Goal: Task Accomplishment & Management: Use online tool/utility

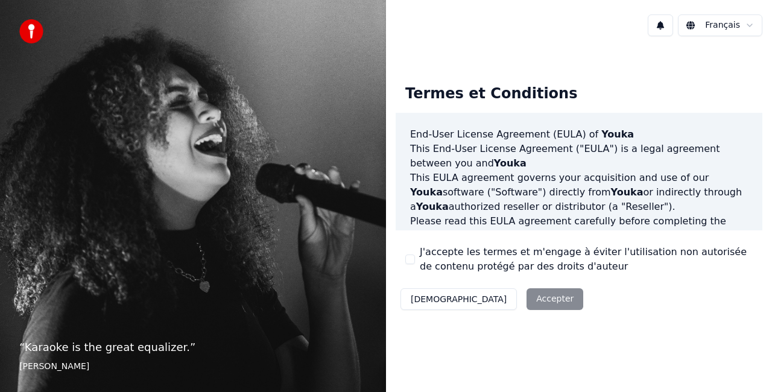
click at [480, 264] on label "J'accepte les termes et m'engage à éviter l'utilisation non autorisée de conten…" at bounding box center [586, 259] width 333 height 29
click at [415, 264] on button "J'accepte les termes et m'engage à éviter l'utilisation non autorisée de conten…" at bounding box center [411, 260] width 10 height 10
click at [527, 302] on button "Accepter" at bounding box center [555, 299] width 57 height 22
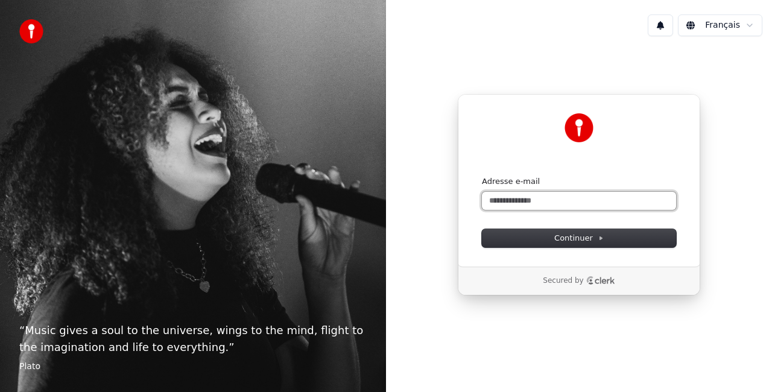
click at [489, 204] on input "Adresse e-mail" at bounding box center [579, 201] width 194 height 18
click at [482, 176] on button "submit" at bounding box center [482, 176] width 0 height 0
type input "**********"
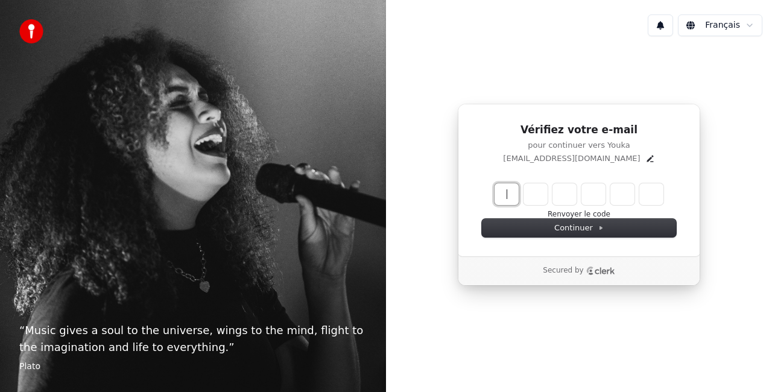
click at [508, 199] on input "Enter verification code" at bounding box center [591, 194] width 193 height 22
type input "******"
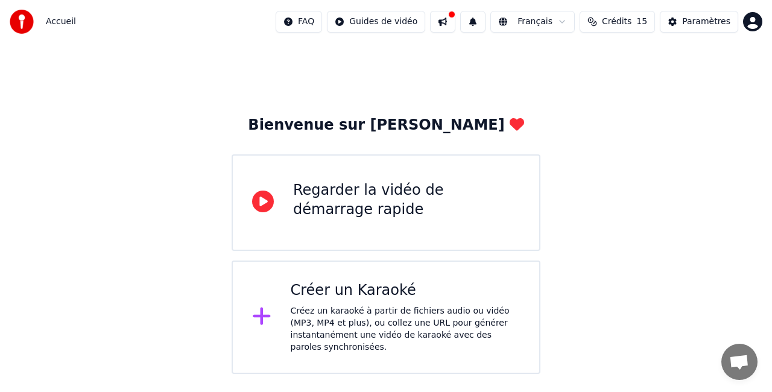
click at [270, 314] on icon at bounding box center [261, 316] width 19 height 22
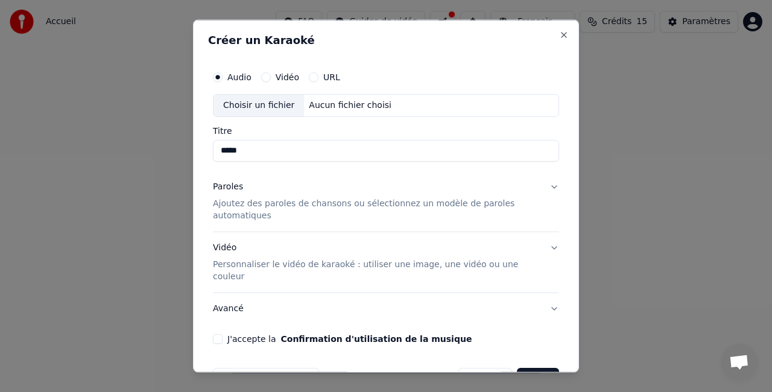
type input "*****"
click at [266, 78] on button "Vidéo" at bounding box center [266, 77] width 10 height 10
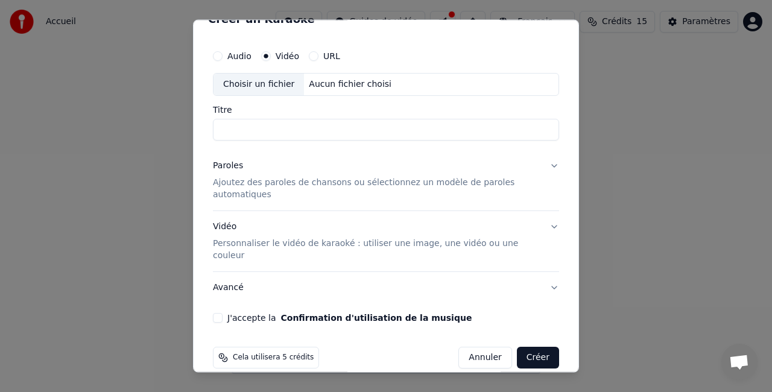
scroll to position [23, 0]
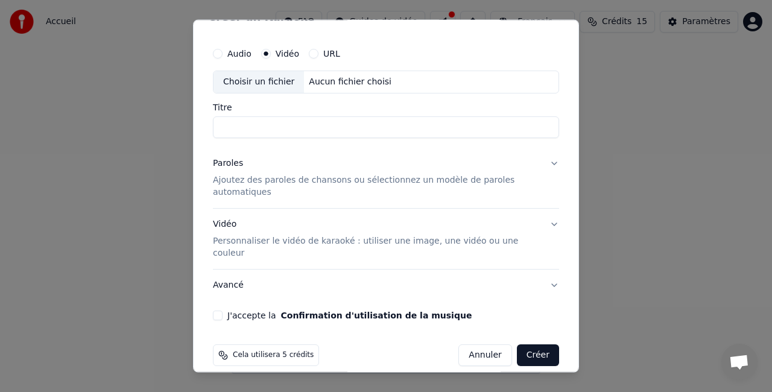
click at [350, 80] on div "Aucun fichier choisi" at bounding box center [350, 83] width 92 height 12
type input "**********"
click at [240, 185] on p "Ajoutez des paroles de chansons ou sélectionnez un modèle de paroles automatiqu…" at bounding box center [376, 186] width 327 height 24
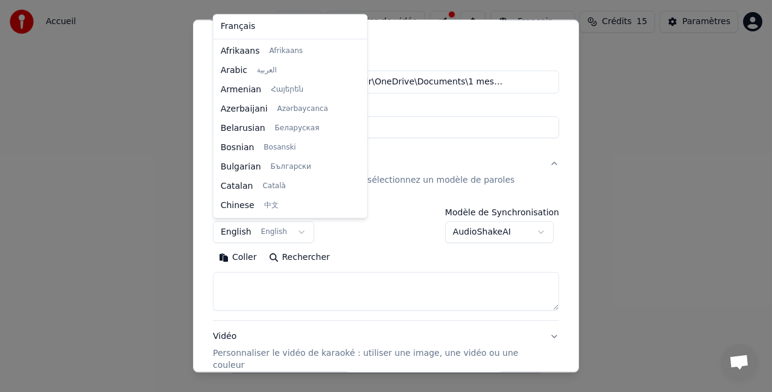
click at [293, 231] on body "**********" at bounding box center [386, 187] width 772 height 374
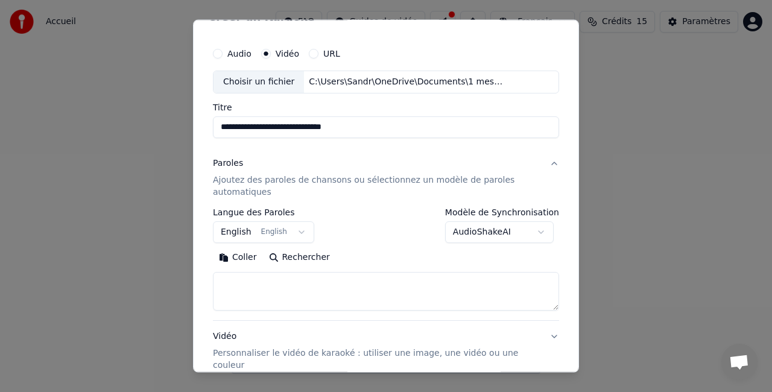
click at [288, 289] on body "**********" at bounding box center [386, 187] width 772 height 374
click at [378, 298] on textarea at bounding box center [386, 291] width 346 height 39
paste textarea "**********"
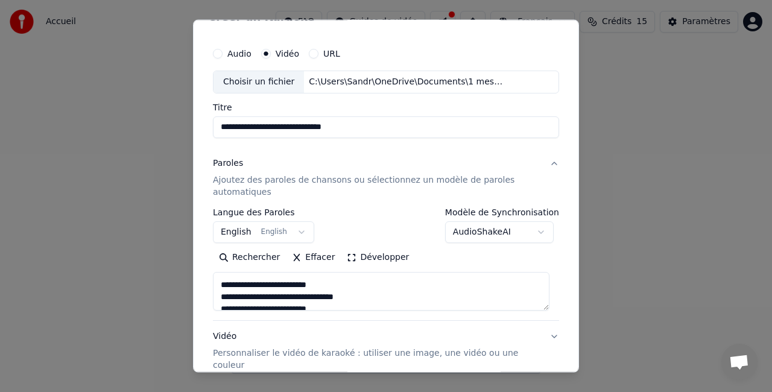
scroll to position [354, 0]
type textarea "**********"
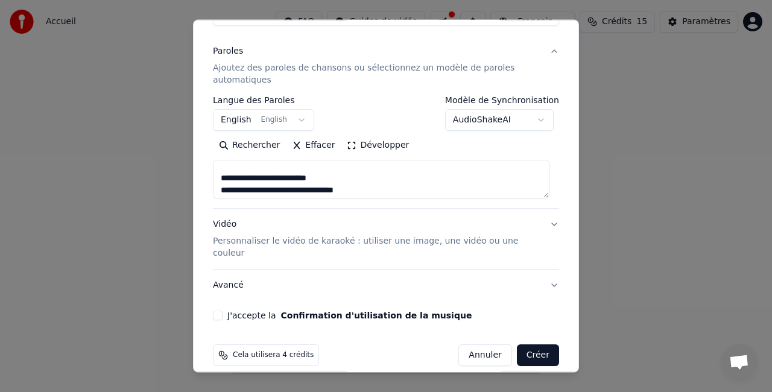
scroll to position [135, 0]
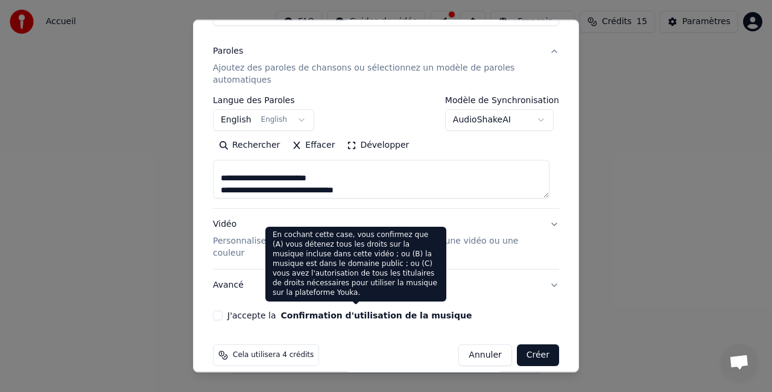
click at [315, 311] on button "Confirmation d'utilisation de la musique" at bounding box center [376, 315] width 191 height 8
select select "**"
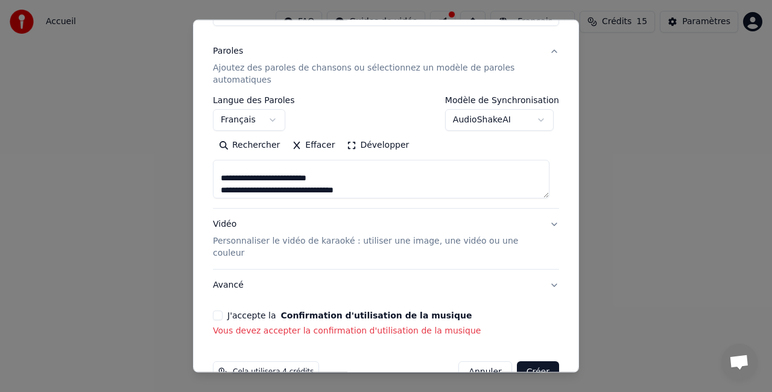
click at [217, 311] on button "J'accepte la Confirmation d'utilisation de la musique" at bounding box center [218, 316] width 10 height 10
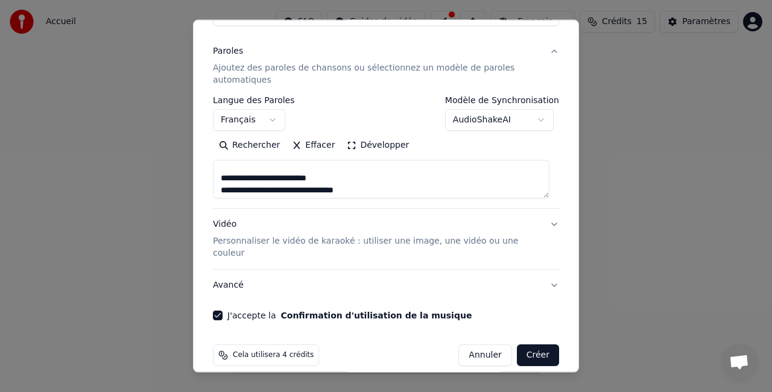
click at [426, 242] on p "Personnaliser le vidéo de karaoké : utiliser une image, une vidéo ou une couleur" at bounding box center [376, 247] width 327 height 24
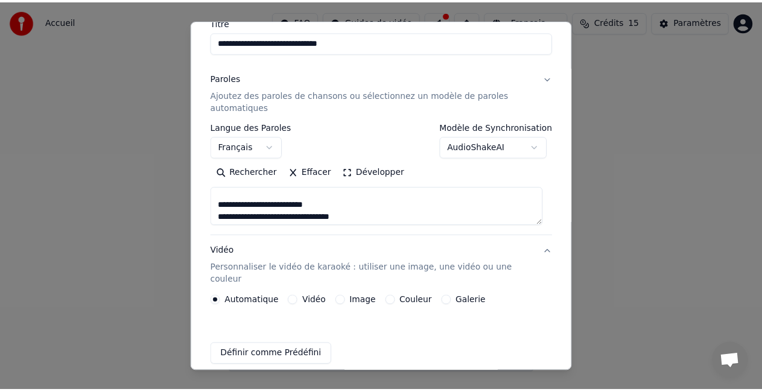
scroll to position [103, 0]
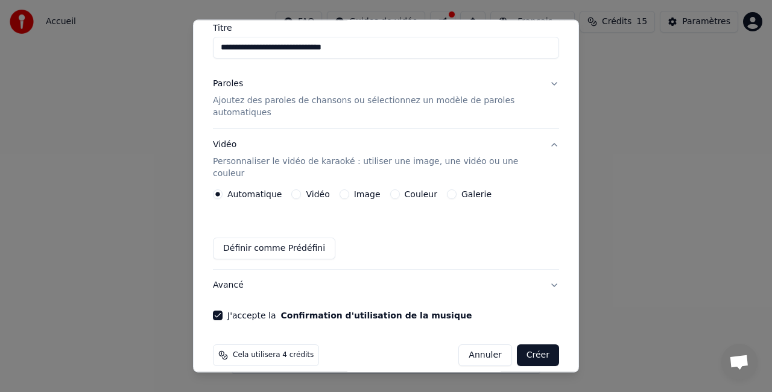
click at [526, 345] on button "Créer" at bounding box center [538, 356] width 42 height 22
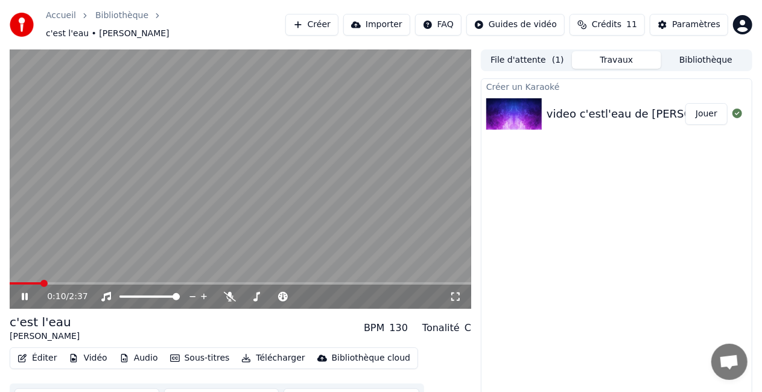
click at [25, 292] on icon at bounding box center [33, 297] width 28 height 10
click at [10, 280] on span at bounding box center [13, 283] width 7 height 7
click at [24, 293] on icon at bounding box center [24, 297] width 7 height 8
click at [24, 292] on icon at bounding box center [33, 297] width 28 height 10
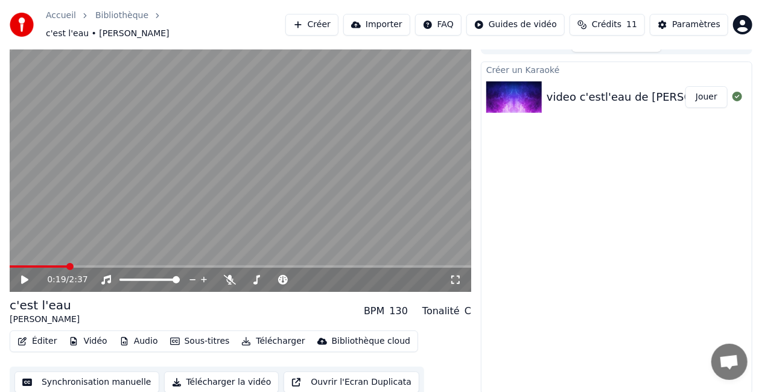
click at [133, 333] on button "Audio" at bounding box center [139, 341] width 48 height 17
click at [445, 356] on div "Éditer Vidéo Audio Sous-titres Télécharger Bibliothèque cloud Synchronisation m…" at bounding box center [241, 365] width 462 height 68
click at [200, 377] on button "Télécharger la vidéo" at bounding box center [221, 383] width 115 height 22
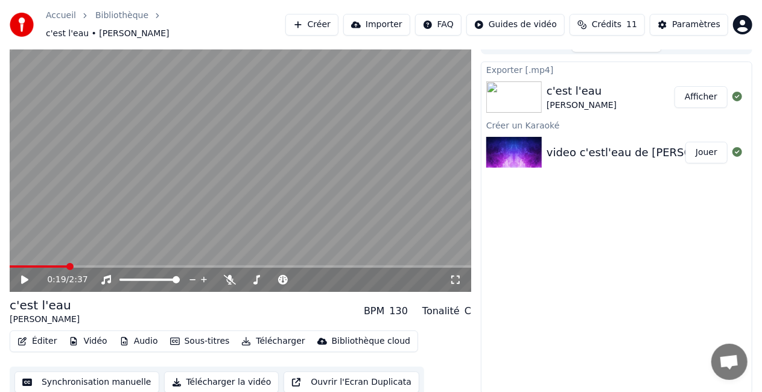
click at [702, 92] on button "Afficher" at bounding box center [701, 97] width 53 height 22
click at [698, 88] on button "Afficher" at bounding box center [701, 97] width 53 height 22
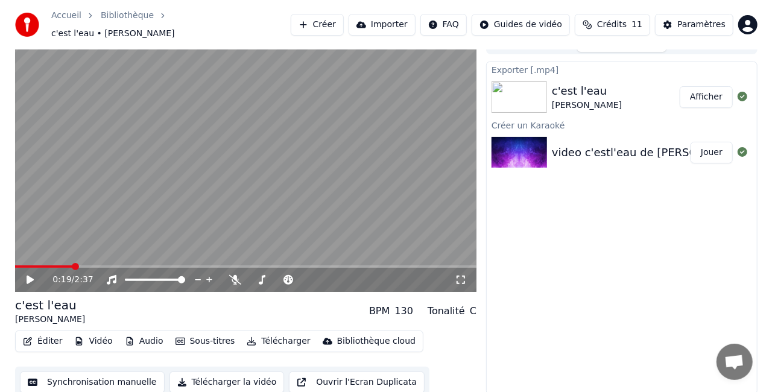
scroll to position [0, 0]
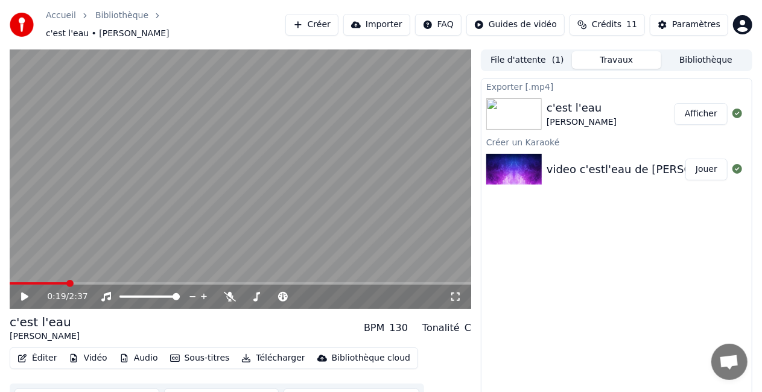
click at [335, 24] on button "Créer" at bounding box center [311, 25] width 53 height 22
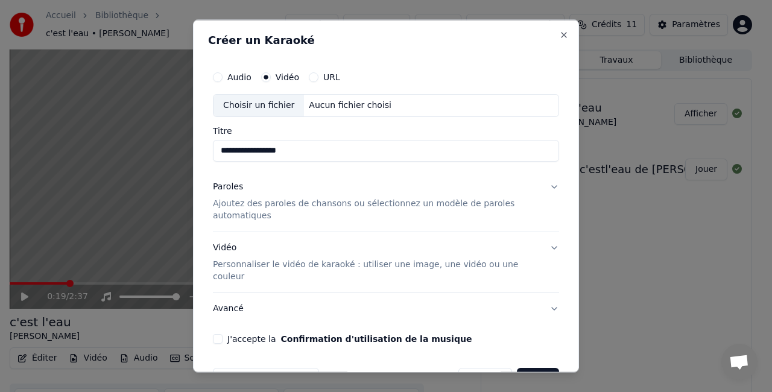
click at [283, 99] on div "Choisir un fichier" at bounding box center [259, 106] width 91 height 22
type input "**********"
click at [235, 208] on p "Ajoutez des paroles de chansons ou sélectionnez un modèle de paroles automatiqu…" at bounding box center [376, 209] width 327 height 24
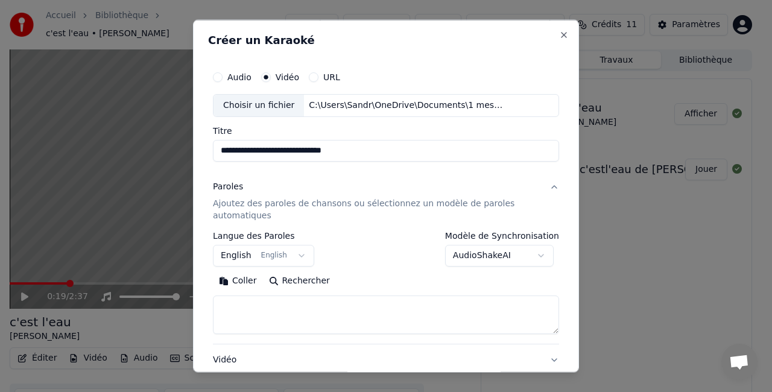
click at [255, 308] on textarea at bounding box center [386, 314] width 346 height 39
paste textarea "**********"
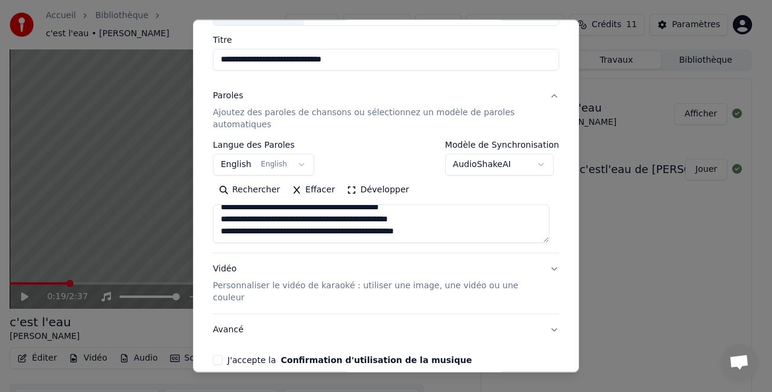
scroll to position [575, 0]
type textarea "**********"
click at [346, 286] on p "Personnaliser le vidéo de karaoké : utiliser une image, une vidéo ou une couleur" at bounding box center [376, 292] width 327 height 24
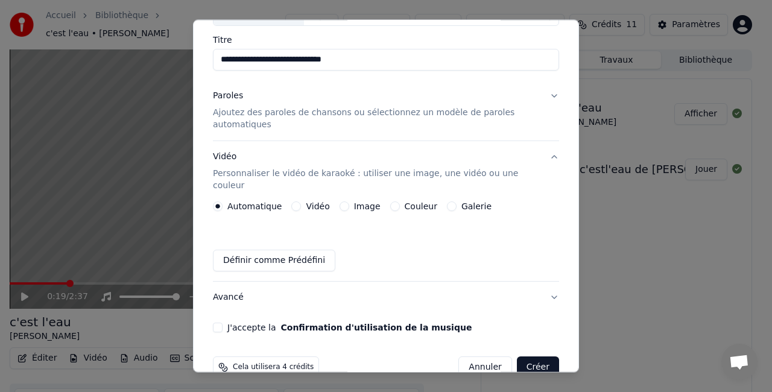
click at [220, 323] on button "J'accepte la Confirmation d'utilisation de la musique" at bounding box center [218, 328] width 10 height 10
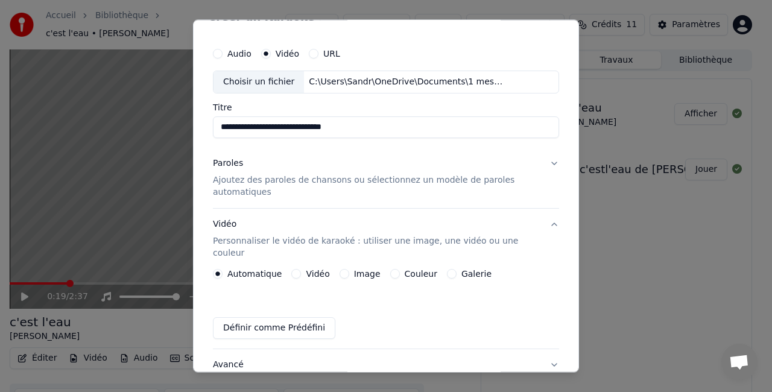
scroll to position [0, 0]
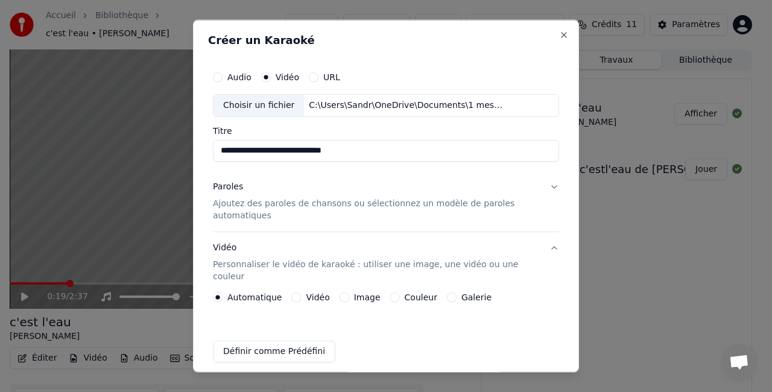
click at [218, 74] on button "Audio" at bounding box center [218, 77] width 10 height 10
click at [266, 73] on button "Vidéo" at bounding box center [266, 77] width 10 height 10
click at [218, 77] on button "Audio" at bounding box center [218, 77] width 10 height 10
click at [226, 148] on input "Titre" at bounding box center [386, 150] width 346 height 22
click at [270, 104] on div "Choisir un fichier" at bounding box center [259, 106] width 91 height 22
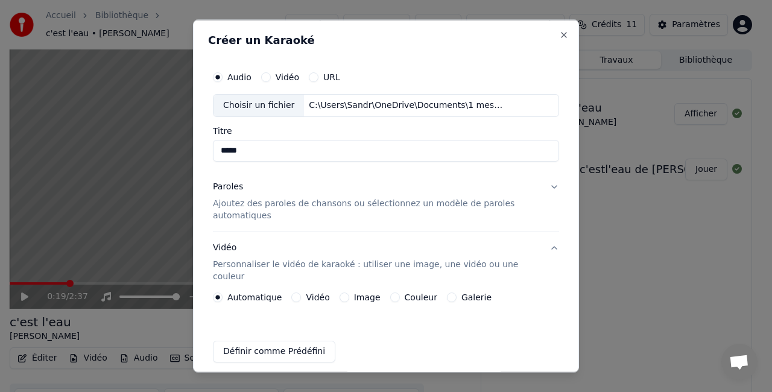
type input "*********"
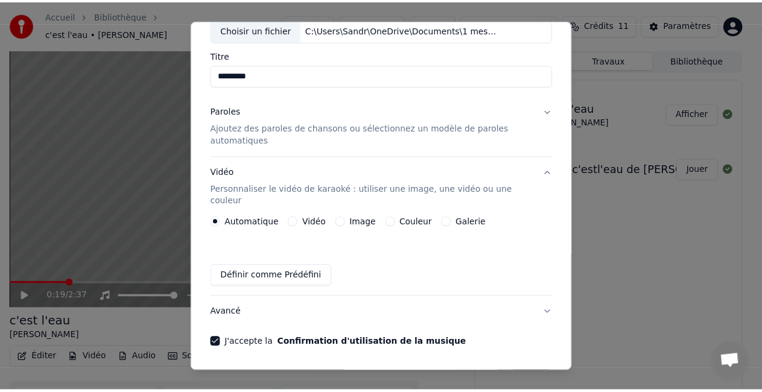
scroll to position [103, 0]
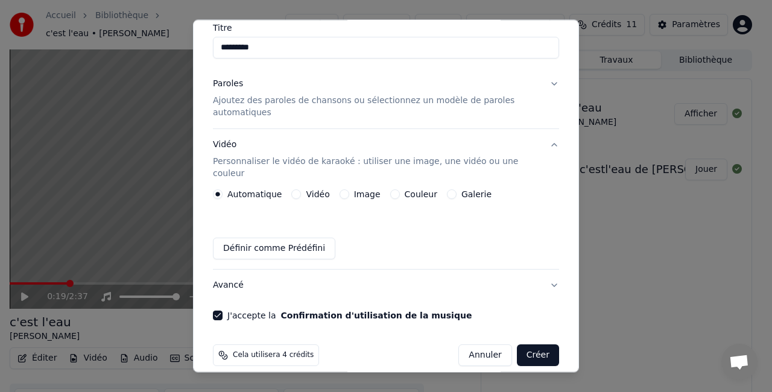
click at [532, 345] on button "Créer" at bounding box center [538, 356] width 42 height 22
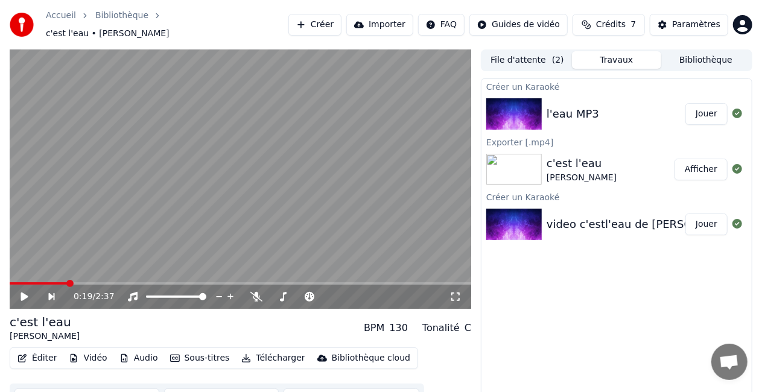
click at [697, 107] on button "Jouer" at bounding box center [707, 114] width 42 height 22
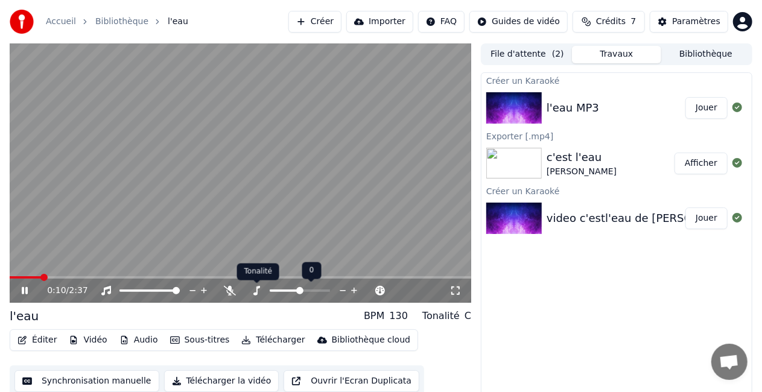
click at [258, 291] on icon at bounding box center [256, 291] width 12 height 10
click at [229, 293] on icon at bounding box center [230, 291] width 12 height 10
click at [26, 293] on icon at bounding box center [25, 290] width 6 height 7
click at [694, 158] on button "Afficher" at bounding box center [701, 164] width 53 height 22
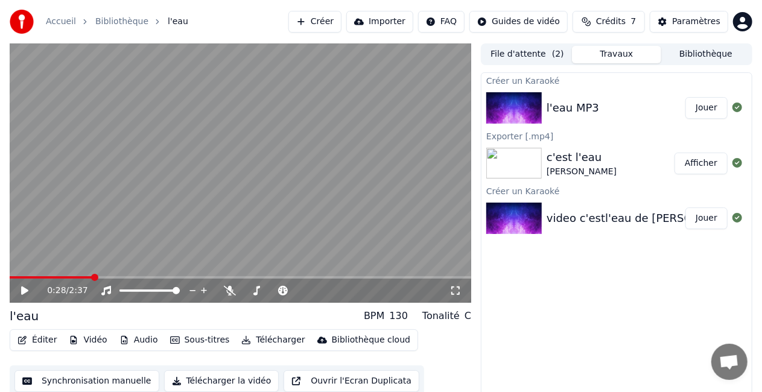
click at [704, 220] on button "Jouer" at bounding box center [707, 219] width 42 height 22
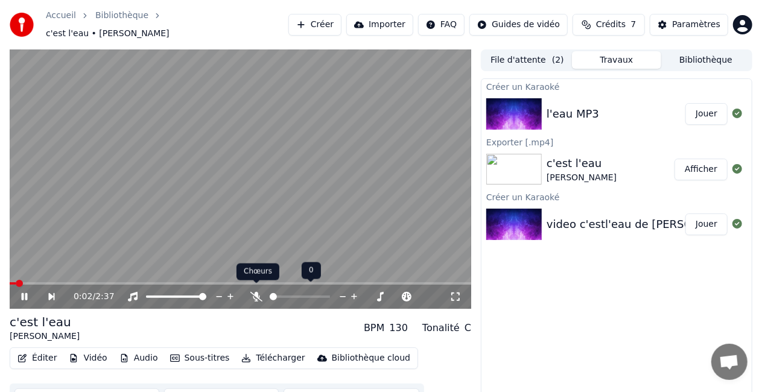
click at [258, 292] on icon at bounding box center [256, 297] width 12 height 10
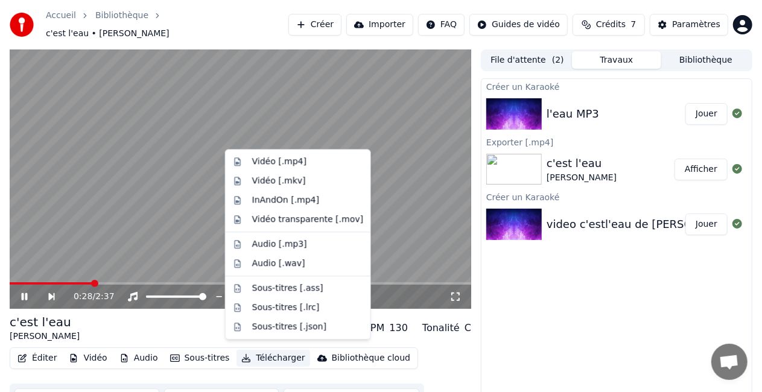
click at [257, 350] on button "Télécharger" at bounding box center [273, 358] width 73 height 17
click at [284, 162] on div "Vidéo [.mp4]" at bounding box center [279, 162] width 54 height 12
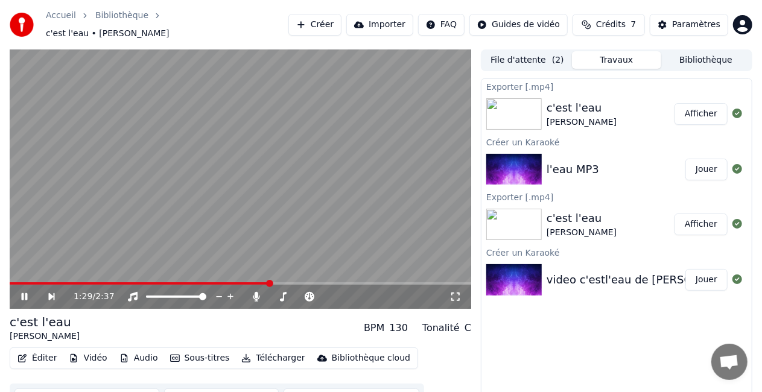
click at [699, 108] on button "Afficher" at bounding box center [701, 114] width 53 height 22
click at [20, 292] on icon at bounding box center [32, 297] width 27 height 10
